Goal: Information Seeking & Learning: Learn about a topic

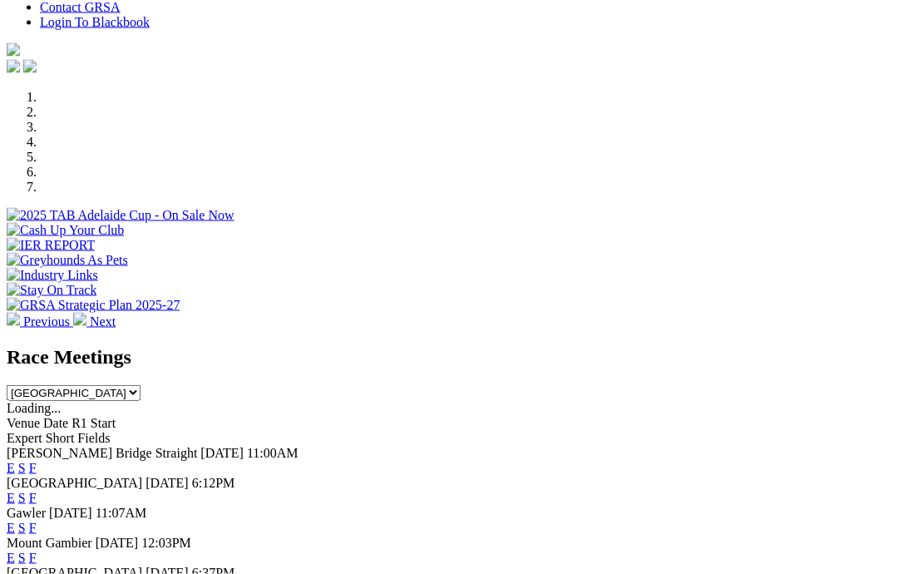
scroll to position [436, 0]
click at [37, 490] on link "F" at bounding box center [32, 497] width 7 height 14
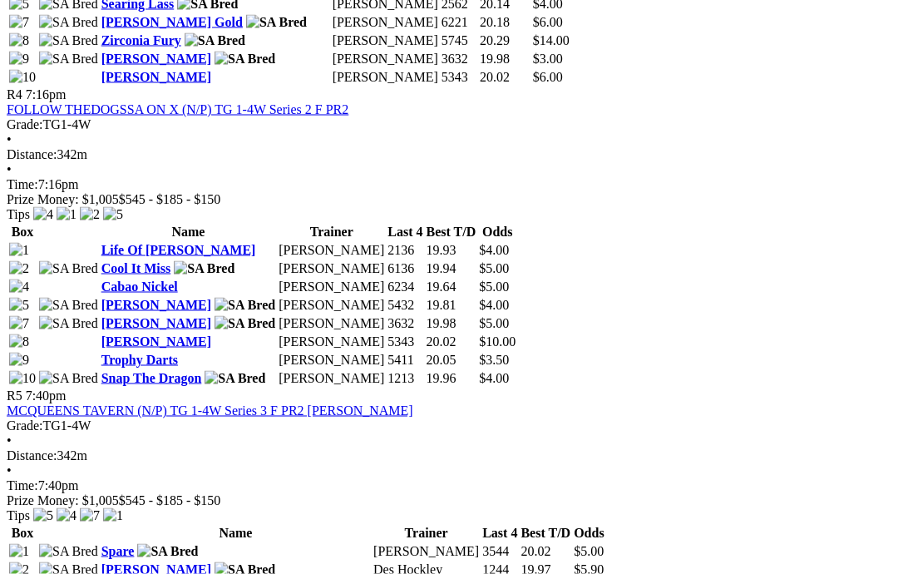
scroll to position [1641, 0]
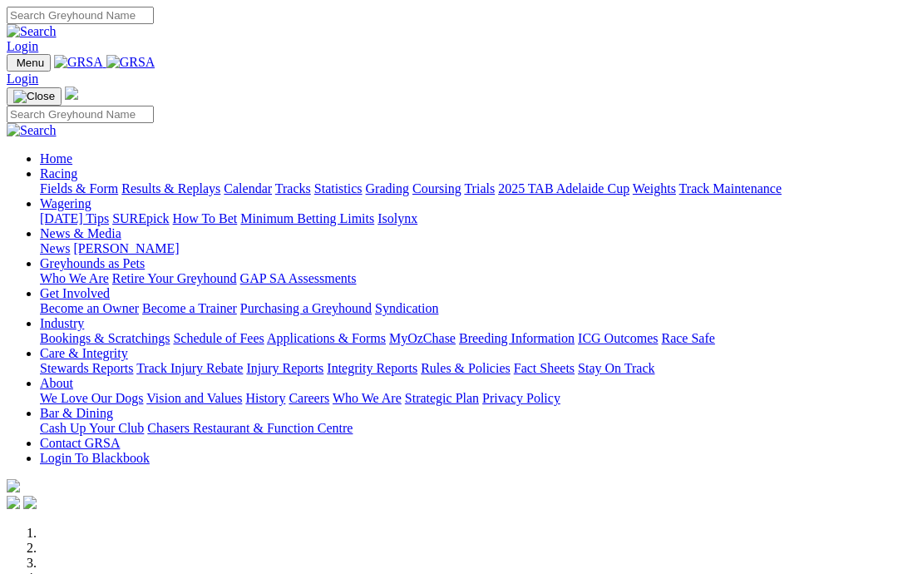
scroll to position [448, 0]
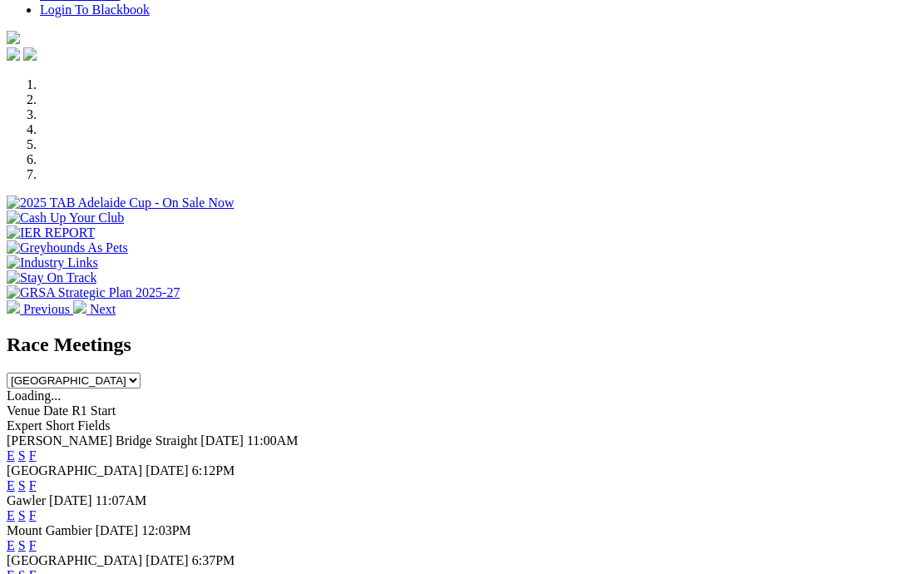
click at [37, 508] on link "F" at bounding box center [32, 515] width 7 height 14
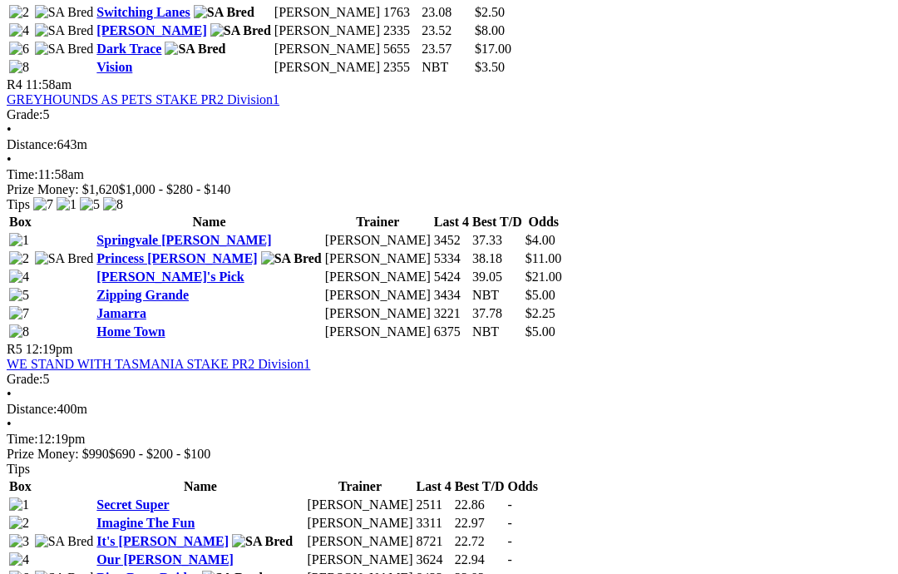
scroll to position [1497, 0]
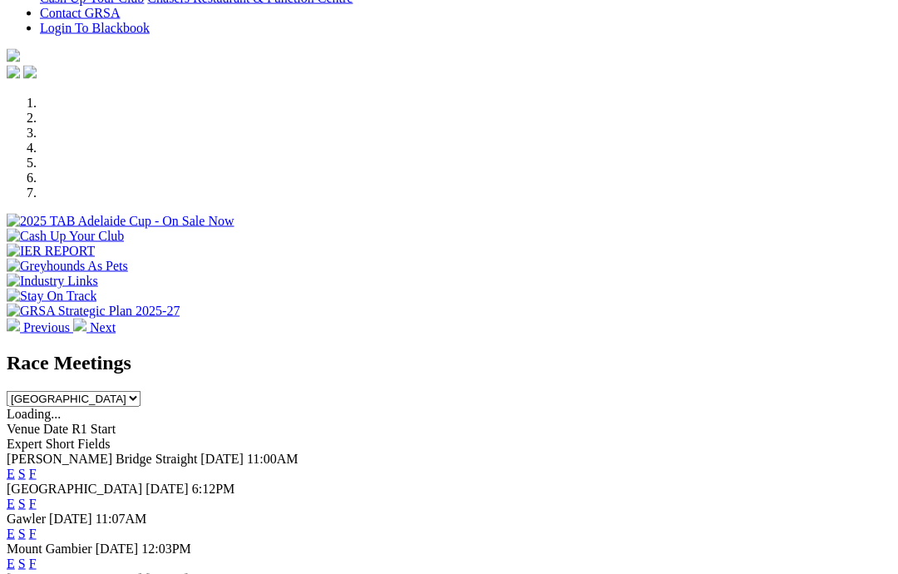
scroll to position [431, 0]
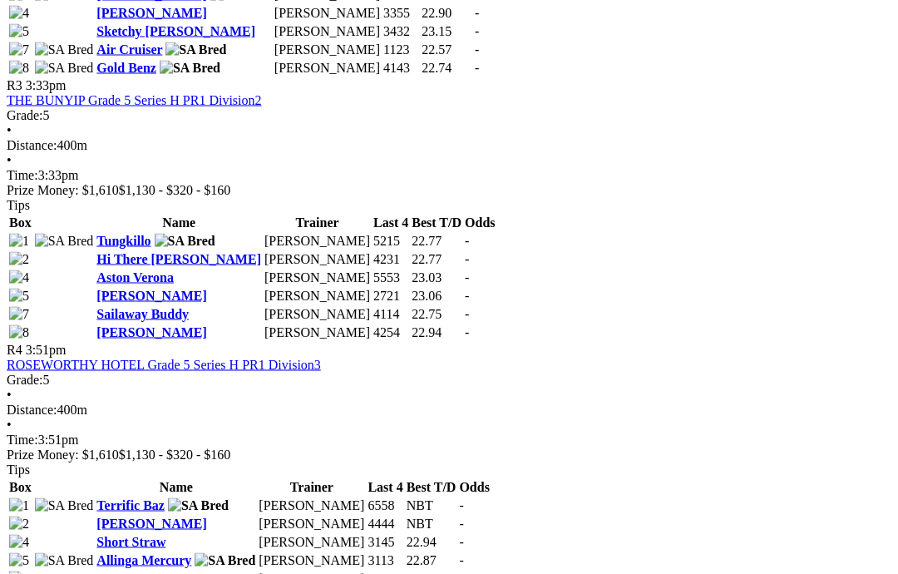
scroll to position [1319, 0]
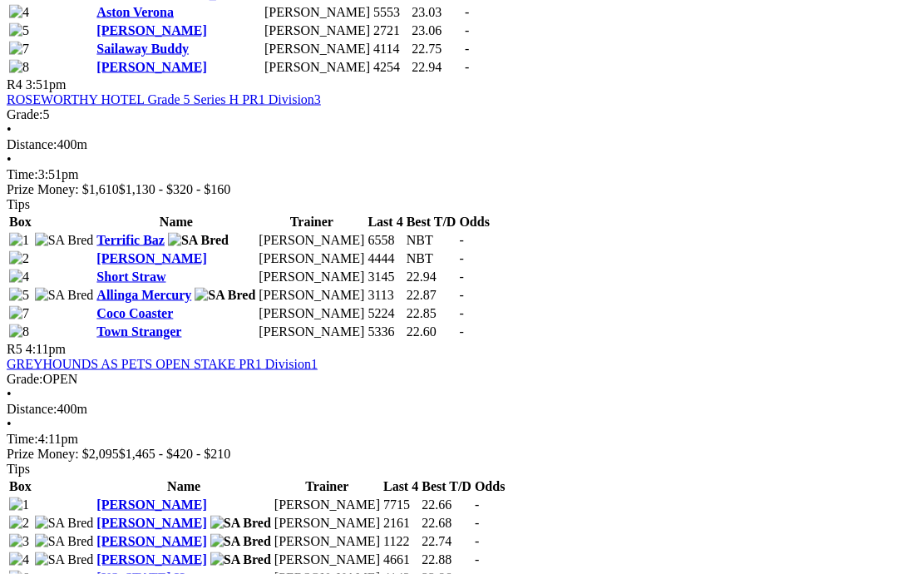
scroll to position [1578, 0]
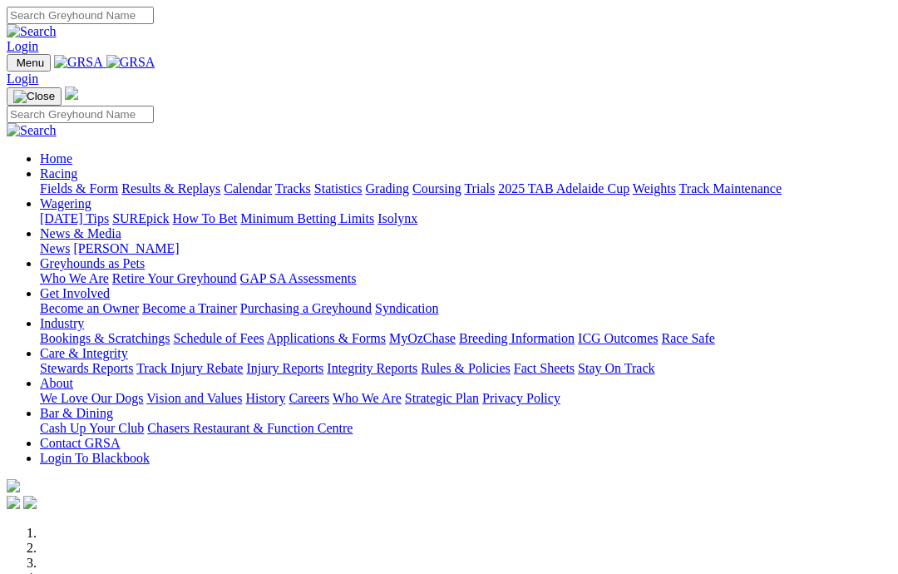
scroll to position [732, 0]
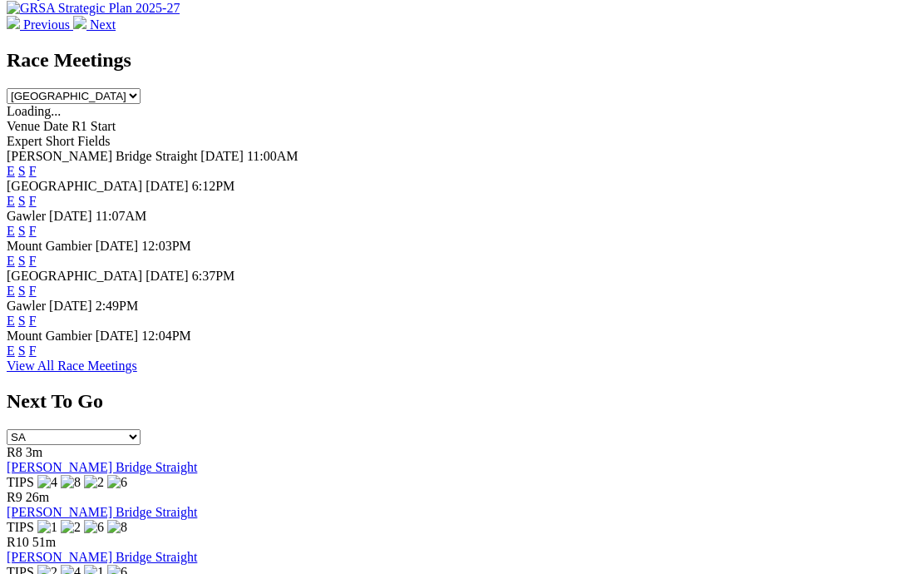
click at [37, 343] on link "F" at bounding box center [32, 350] width 7 height 14
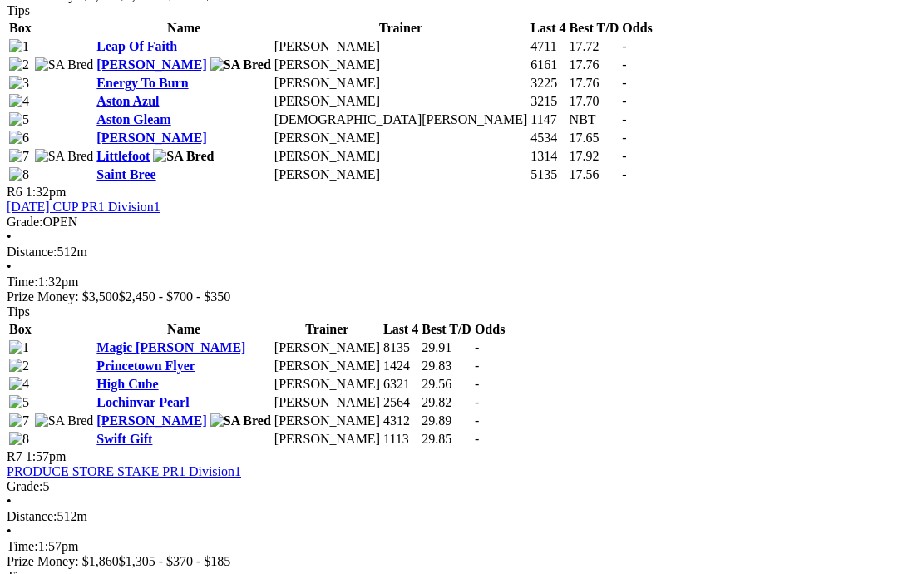
scroll to position [2078, 18]
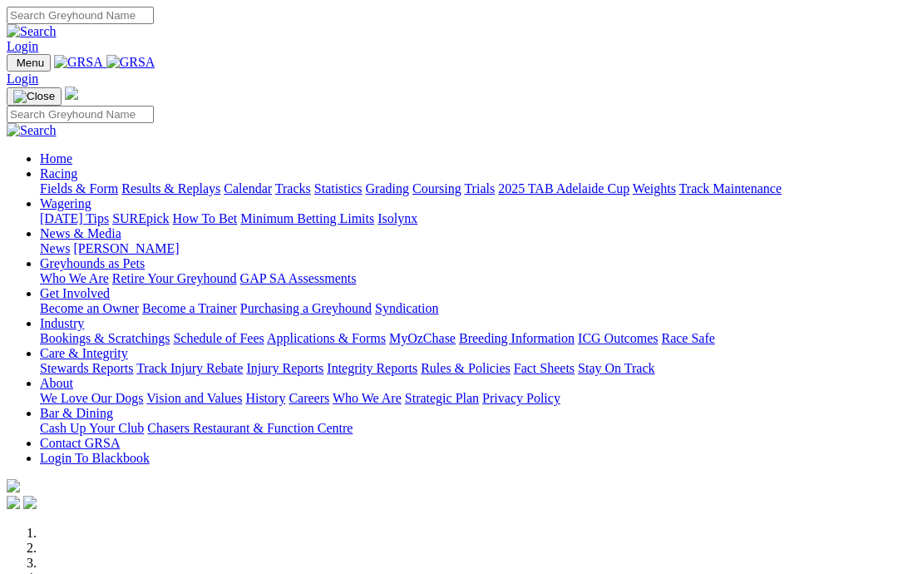
scroll to position [732, 0]
